Goal: Task Accomplishment & Management: Use online tool/utility

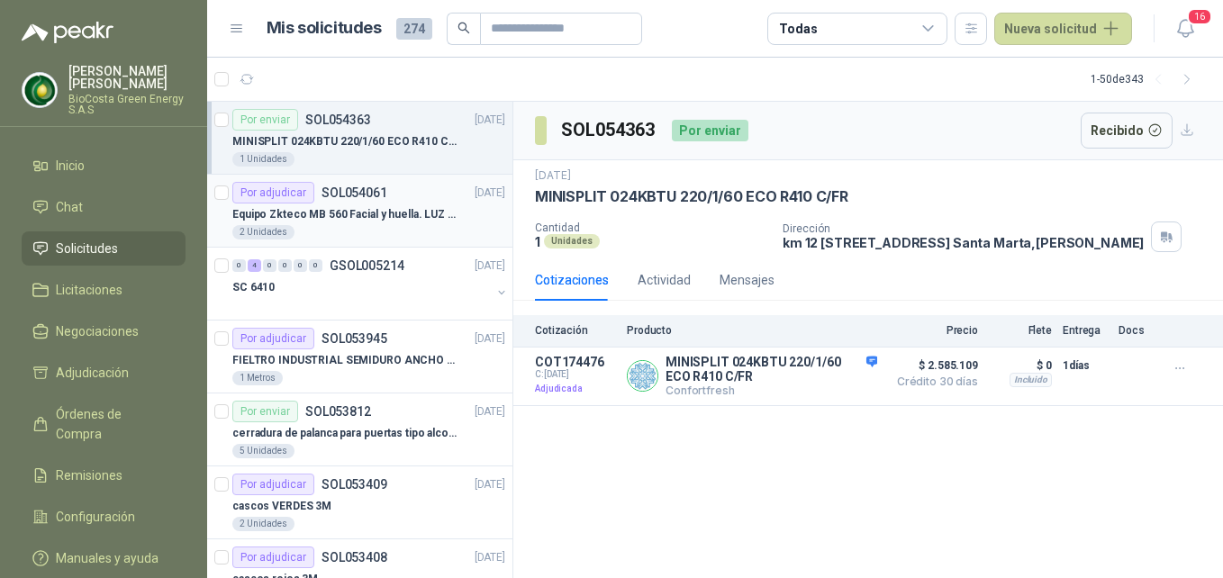
click at [379, 220] on p "Equipo Zkteco MB 560 Facial y huella. LUZ VISIBLE" at bounding box center [344, 214] width 224 height 17
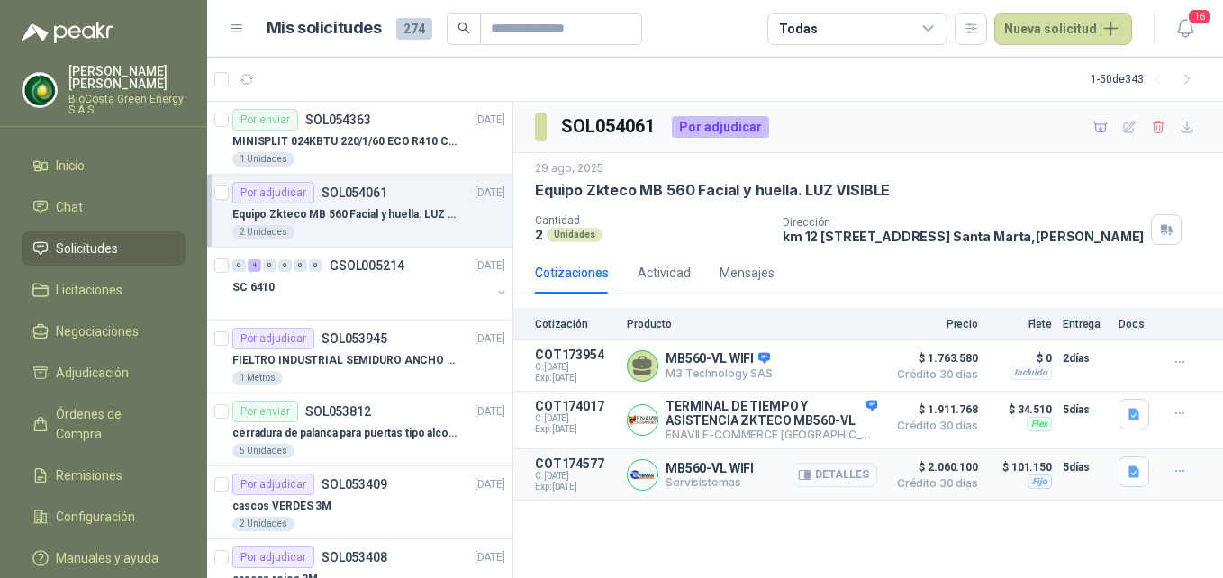
click at [823, 486] on button "Detalles" at bounding box center [834, 475] width 85 height 24
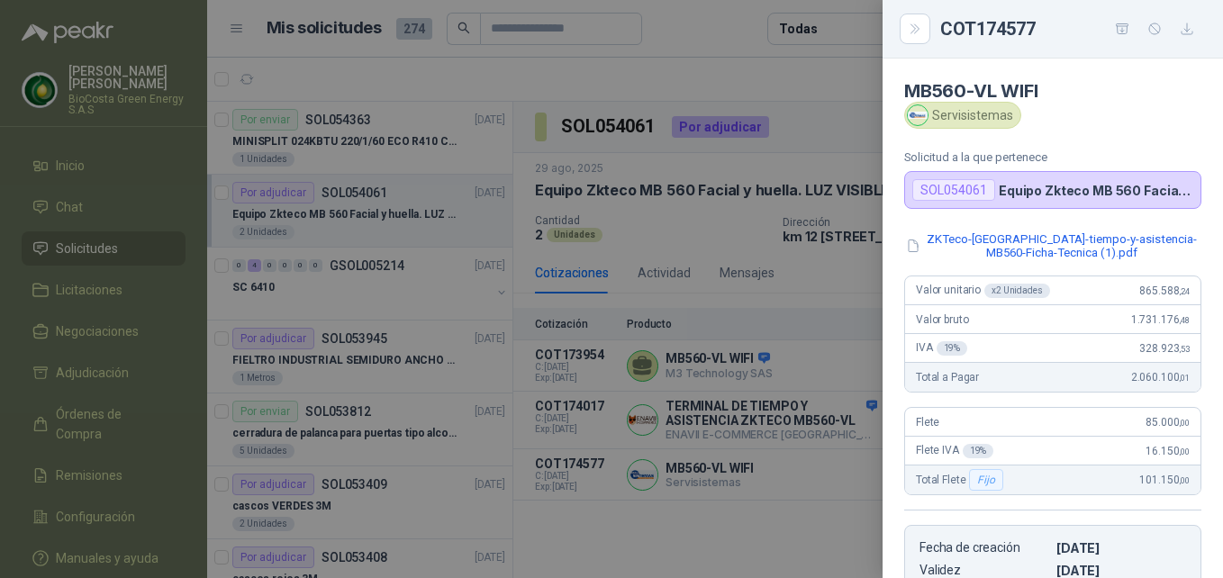
click at [703, 252] on div at bounding box center [611, 289] width 1223 height 578
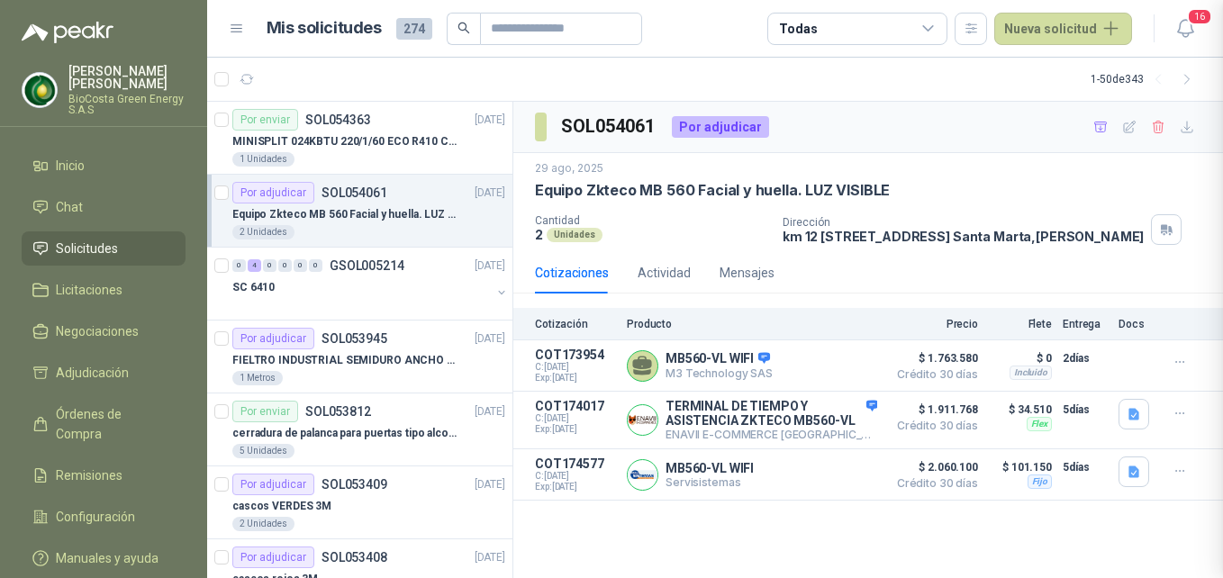
scroll to position [339, 0]
